Goal: Information Seeking & Learning: Find specific fact

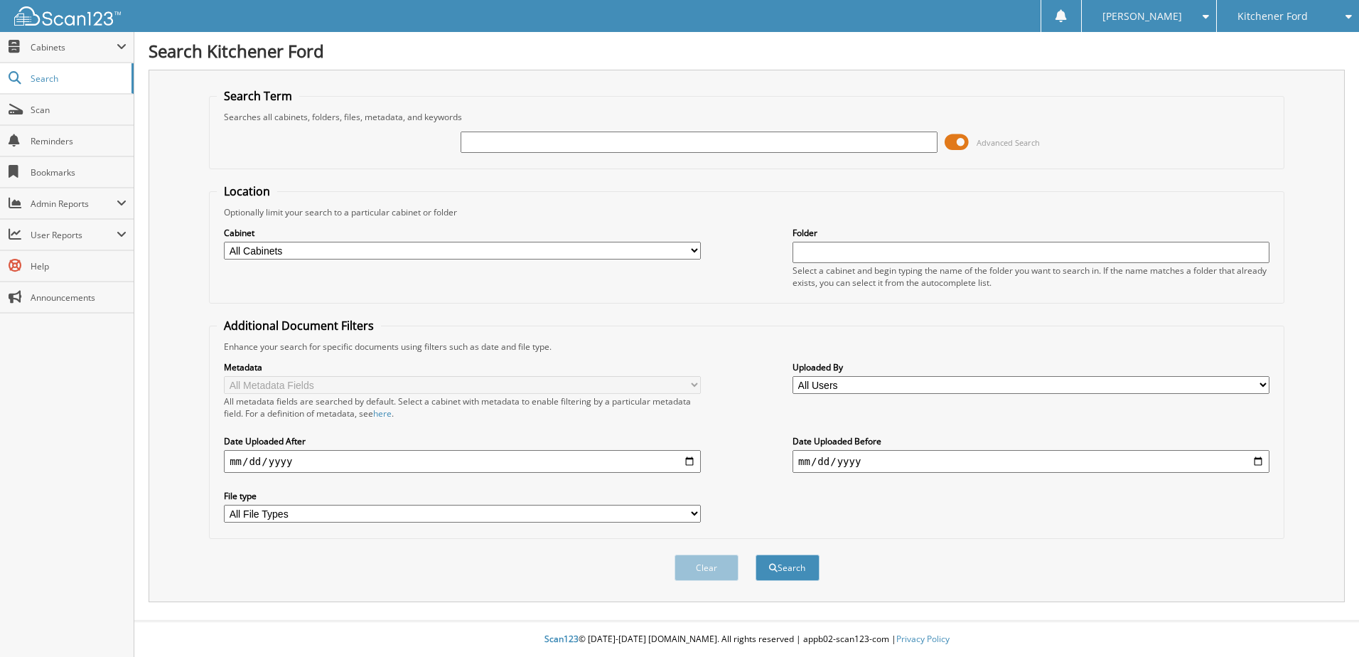
click at [508, 139] on input "text" at bounding box center [699, 141] width 477 height 21
type input "[PERSON_NAME]"
click at [755, 554] on button "Search" at bounding box center [787, 567] width 64 height 26
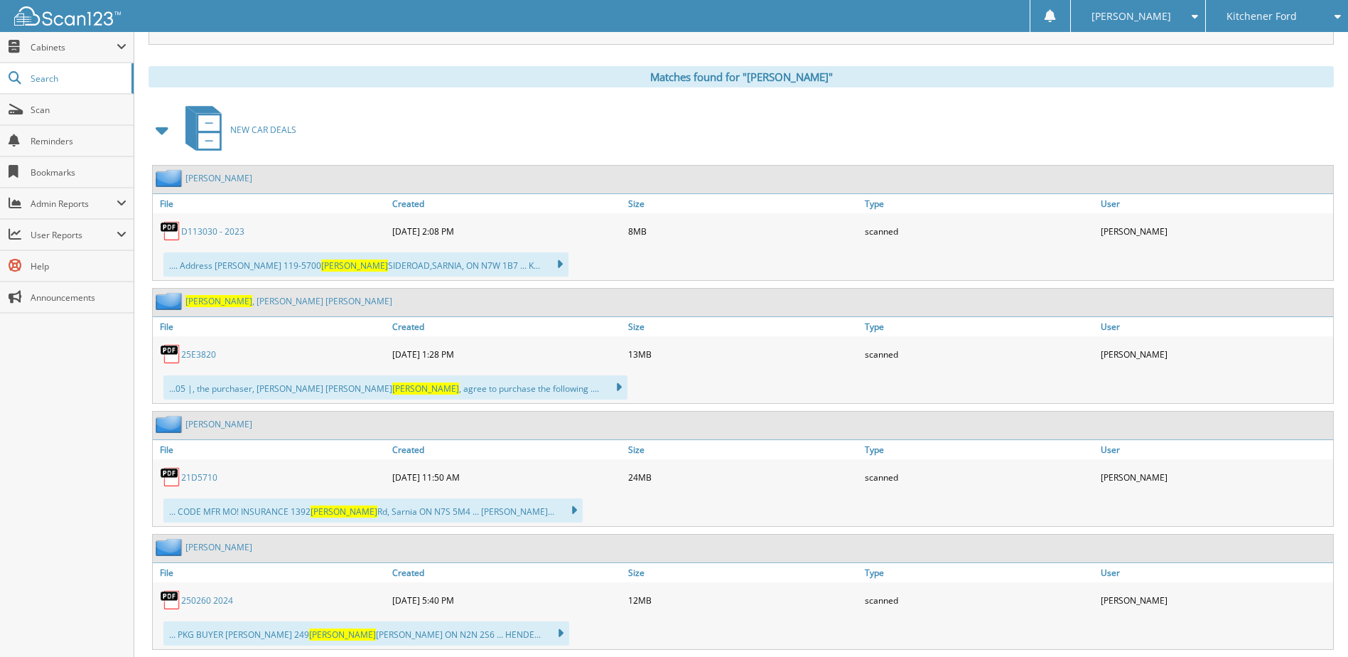
scroll to position [547, 0]
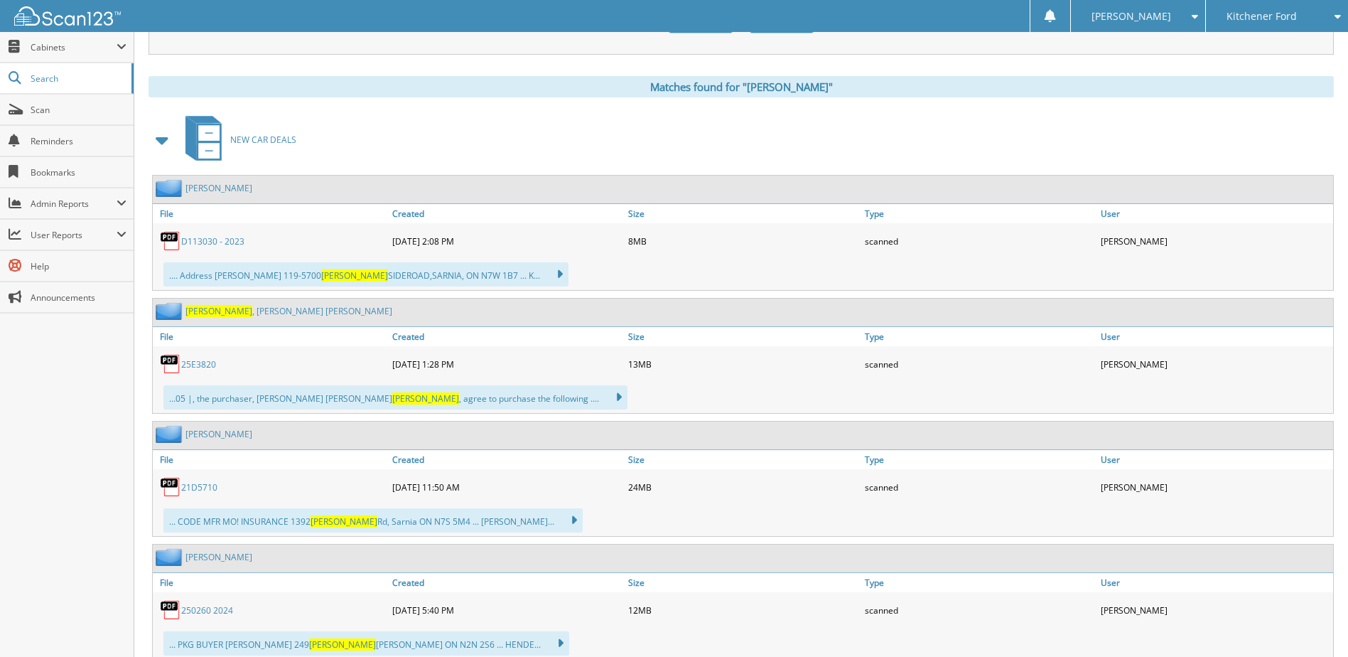
click at [197, 363] on link "25E3820" at bounding box center [198, 364] width 35 height 12
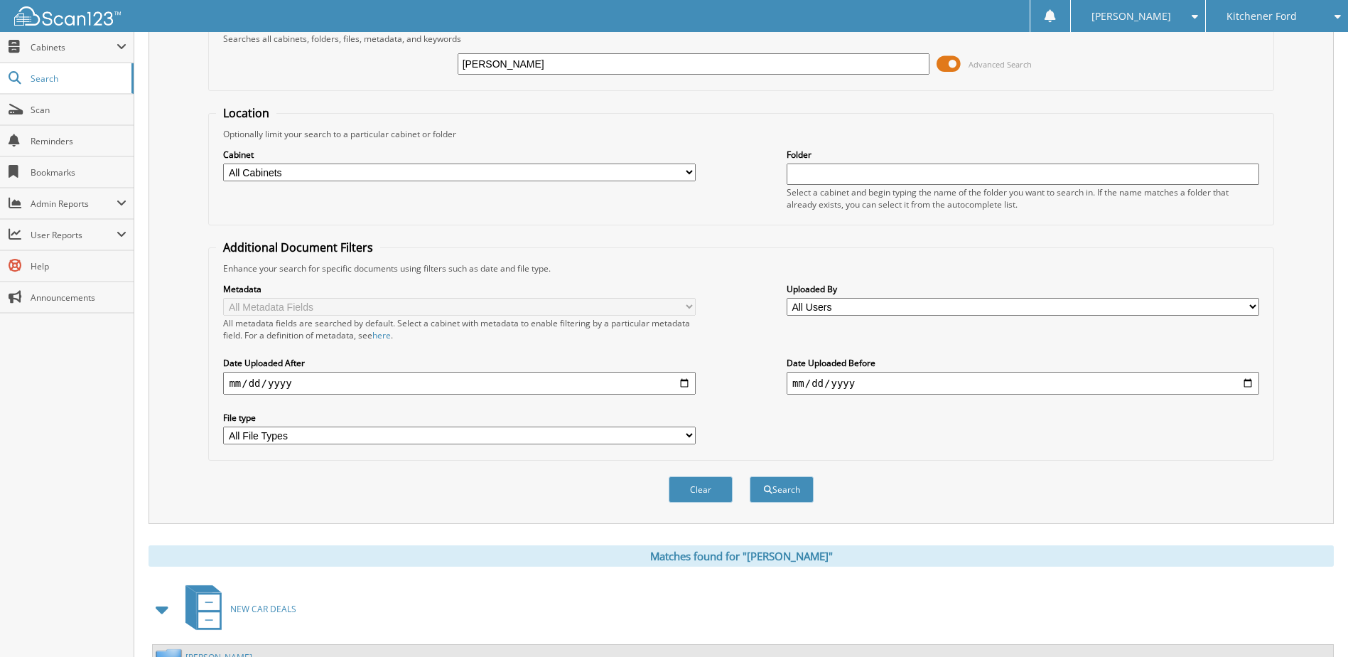
scroll to position [0, 0]
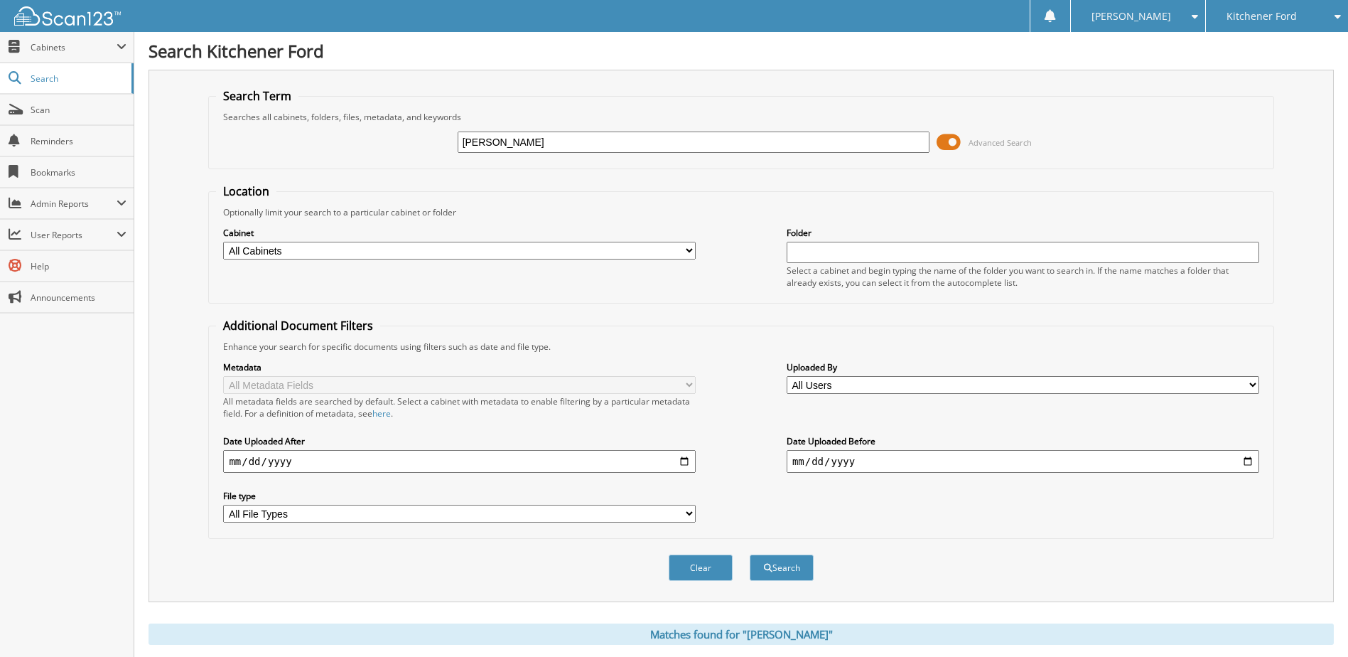
click at [560, 138] on input "blackwell" at bounding box center [694, 141] width 473 height 21
type input "d119810"
click at [750, 554] on button "Search" at bounding box center [782, 567] width 64 height 26
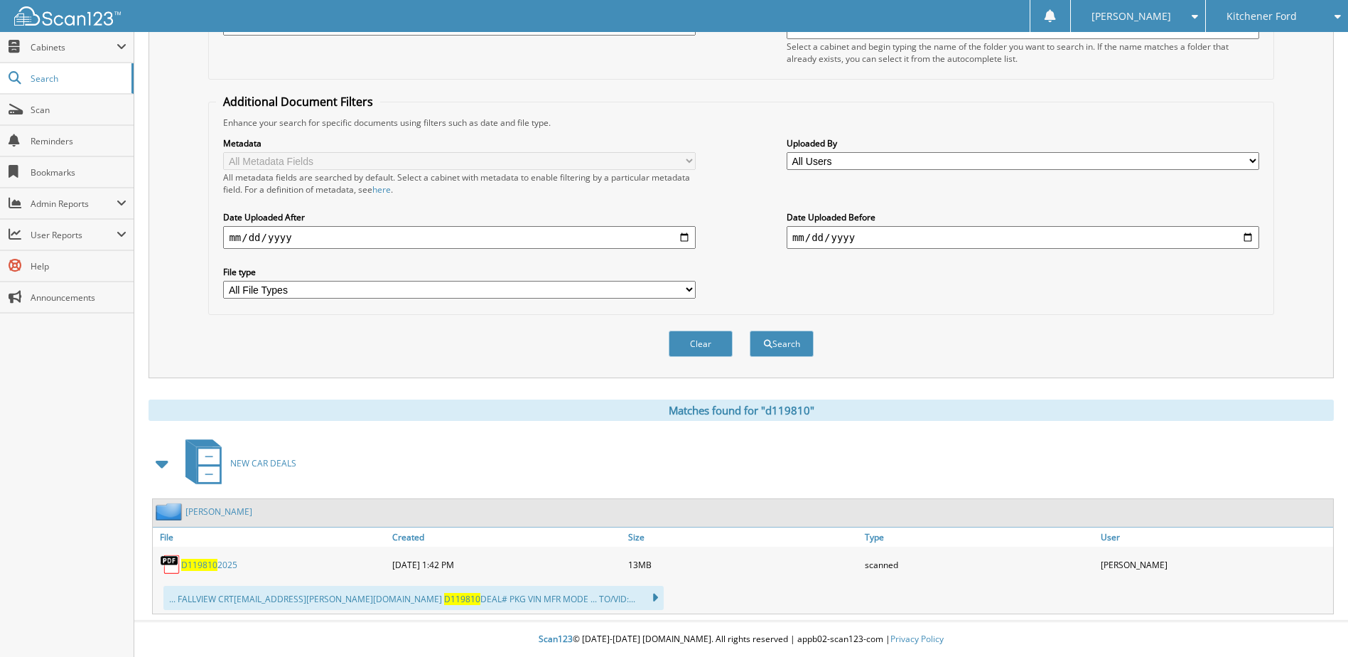
click at [203, 566] on span "D119810" at bounding box center [199, 565] width 36 height 12
click at [52, 231] on span "User Reports" at bounding box center [74, 235] width 86 height 12
click at [56, 289] on link "All Recent Activity" at bounding box center [67, 296] width 134 height 31
